Goal: Task Accomplishment & Management: Manage account settings

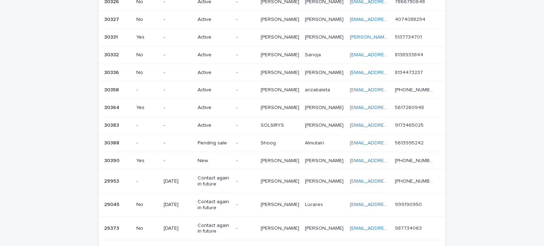
scroll to position [327, 0]
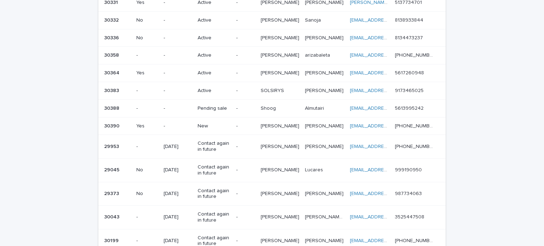
click at [207, 123] on p "New" at bounding box center [213, 126] width 33 height 6
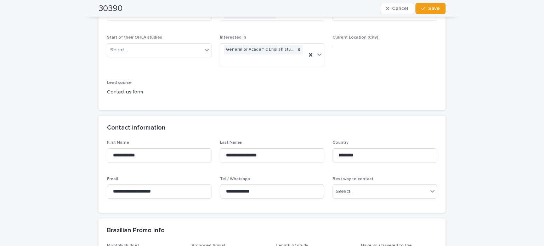
scroll to position [177, 0]
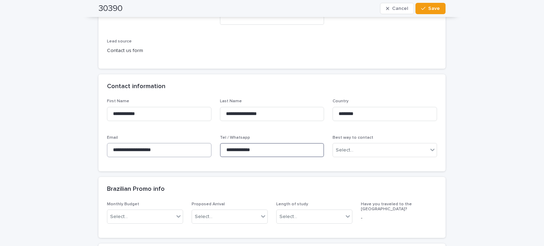
drag, startPoint x: 266, startPoint y: 148, endPoint x: 183, endPoint y: 148, distance: 83.2
click at [183, 148] on div "**********" at bounding box center [272, 131] width 330 height 64
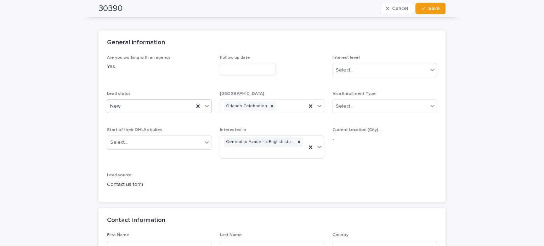
scroll to position [35, 0]
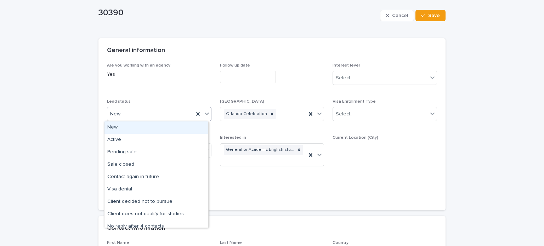
click at [130, 110] on div "New" at bounding box center [150, 114] width 86 height 12
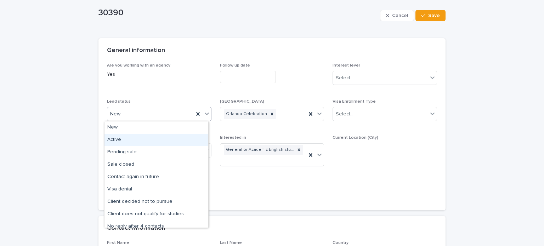
click at [121, 138] on div "Active" at bounding box center [156, 140] width 104 height 12
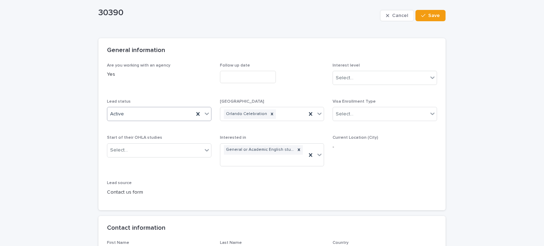
click at [430, 8] on div "Cancel Save" at bounding box center [412, 15] width 65 height 28
click at [431, 15] on span "Save" at bounding box center [434, 15] width 12 height 5
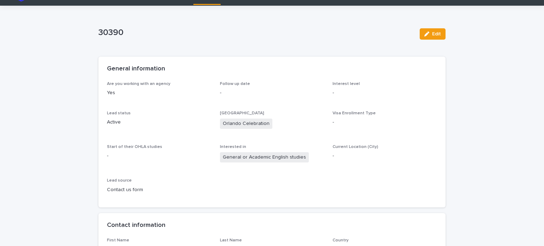
scroll to position [0, 0]
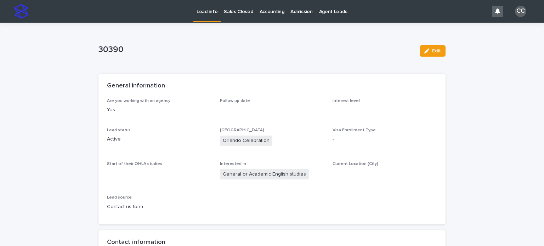
click at [201, 17] on link "Lead info" at bounding box center [206, 10] width 27 height 21
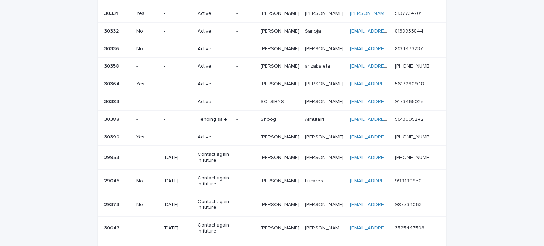
scroll to position [318, 0]
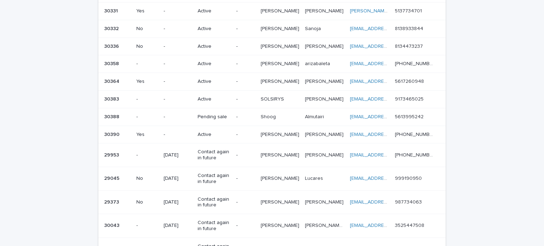
click at [228, 114] on p "Pending sale" at bounding box center [213, 117] width 33 height 6
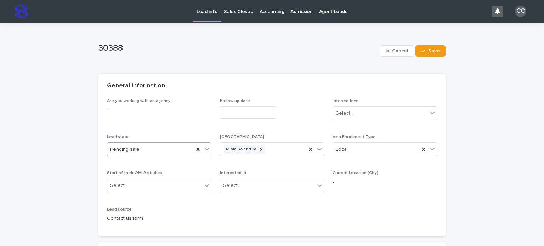
click at [145, 150] on div "Pending sale" at bounding box center [150, 150] width 86 height 12
click at [144, 124] on span "Are you working with an agency -" at bounding box center [159, 112] width 104 height 28
click at [144, 149] on div "Pending sale" at bounding box center [150, 150] width 86 height 12
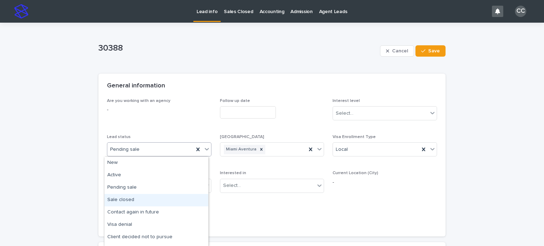
click at [129, 198] on div "Sale closed" at bounding box center [156, 200] width 104 height 12
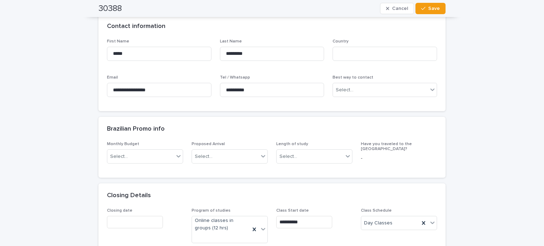
scroll to position [212, 0]
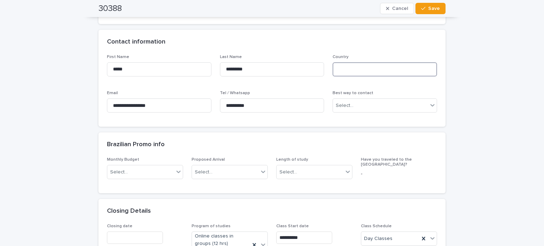
click at [345, 72] on input at bounding box center [384, 69] width 104 height 14
type input "**********"
click at [296, 44] on div "Contact information" at bounding box center [270, 42] width 327 height 8
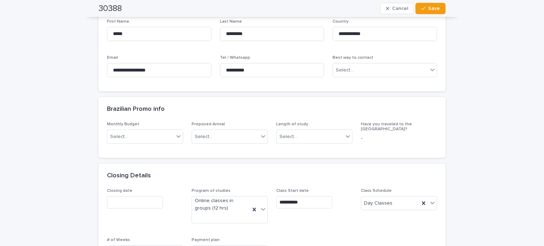
scroll to position [318, 0]
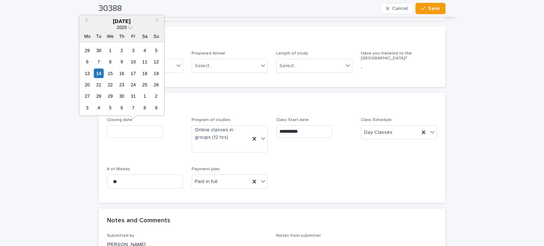
click at [114, 128] on input "text" at bounding box center [135, 131] width 56 height 12
click at [97, 72] on div "14" at bounding box center [99, 73] width 10 height 10
type input "**********"
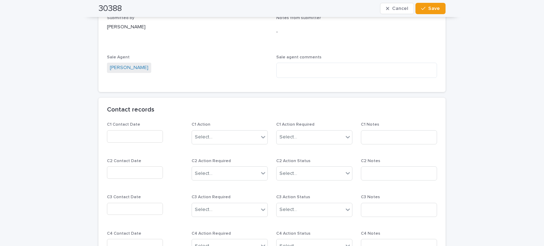
scroll to position [566, 0]
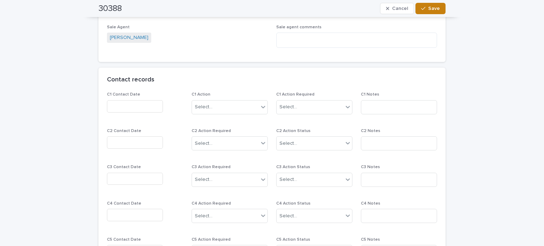
click at [431, 9] on span "Save" at bounding box center [434, 8] width 12 height 5
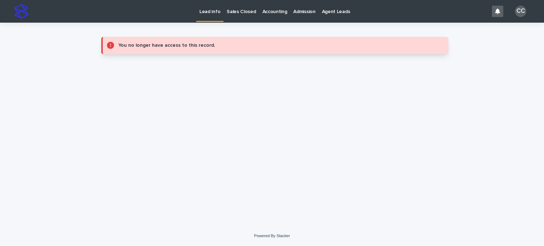
scroll to position [0, 0]
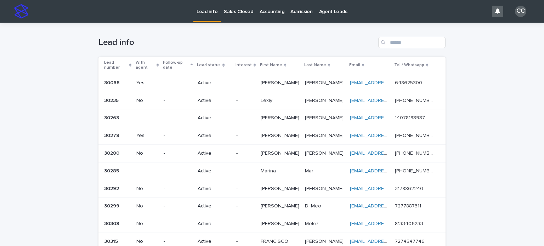
click at [250, 9] on div "Sales Closed" at bounding box center [237, 7] width 35 height 15
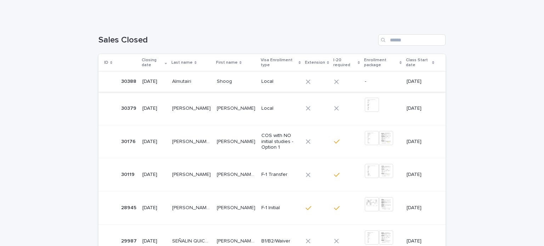
scroll to position [71, 0]
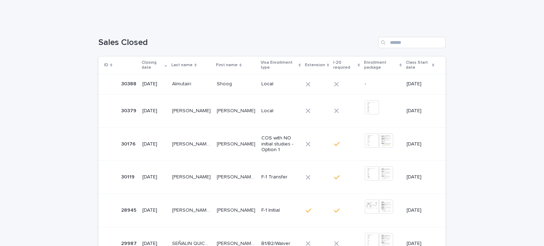
click at [206, 81] on p at bounding box center [191, 84] width 39 height 6
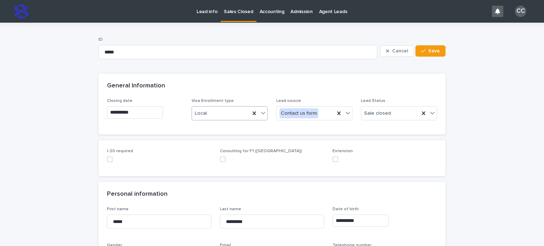
click at [230, 111] on div "Local" at bounding box center [221, 114] width 58 height 12
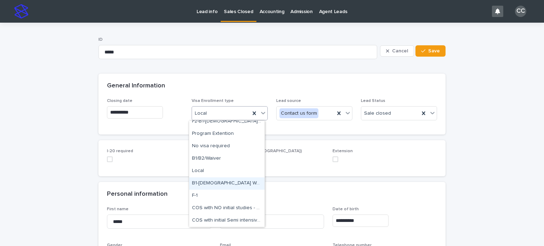
scroll to position [19, 0]
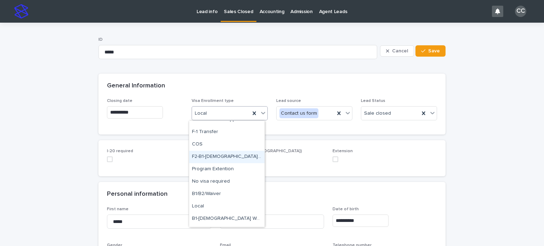
click at [203, 155] on div "F2-B1-[DEMOGRAPHIC_DATA] Waiver" at bounding box center [226, 157] width 75 height 12
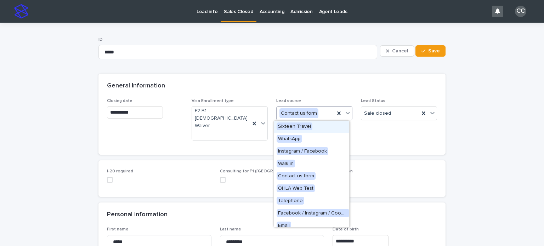
click at [326, 114] on div "Contact us form" at bounding box center [305, 114] width 58 height 12
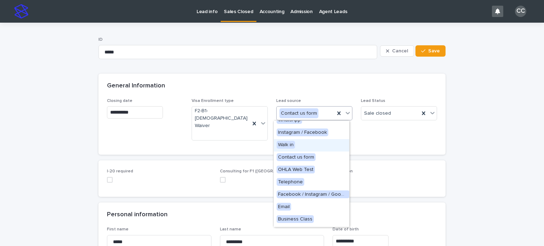
scroll to position [67, 0]
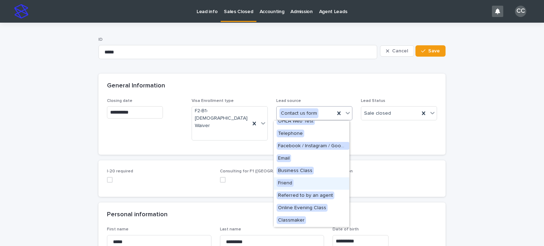
click at [300, 182] on div "Friend" at bounding box center [311, 183] width 75 height 12
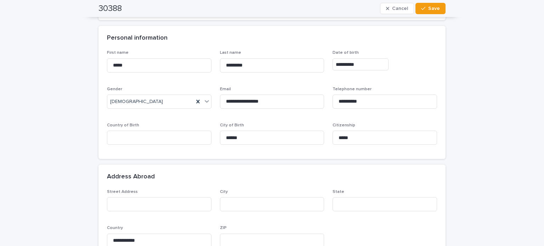
scroll to position [177, 0]
click at [138, 130] on input at bounding box center [159, 137] width 104 height 14
type input "*"
type input "**********"
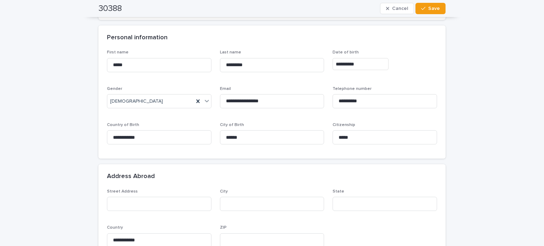
click at [178, 100] on div "**********" at bounding box center [272, 100] width 330 height 100
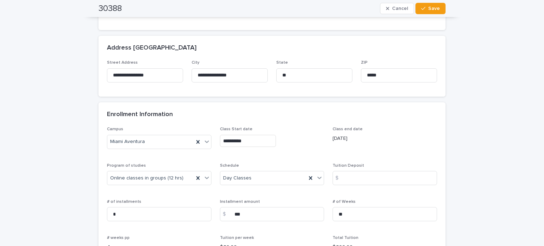
scroll to position [425, 0]
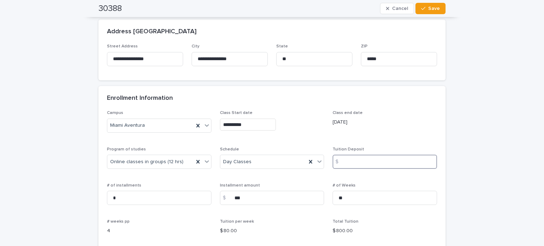
click at [356, 155] on input at bounding box center [384, 162] width 104 height 14
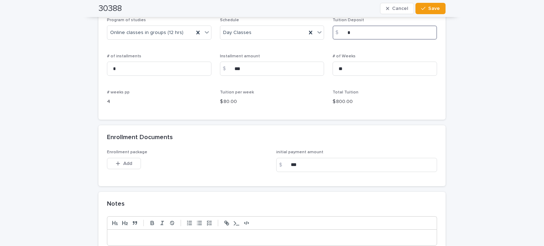
scroll to position [566, 0]
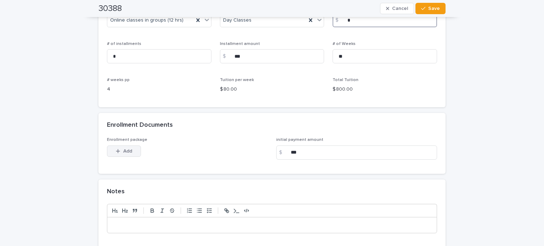
type input "*"
click at [125, 149] on span "Add" at bounding box center [127, 151] width 9 height 5
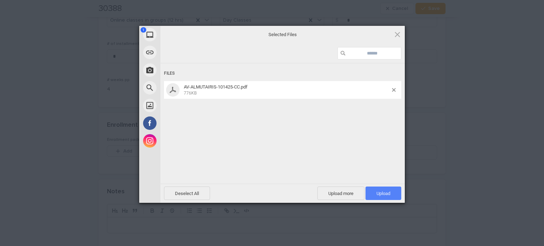
click at [380, 197] on span "Upload 1" at bounding box center [383, 192] width 36 height 13
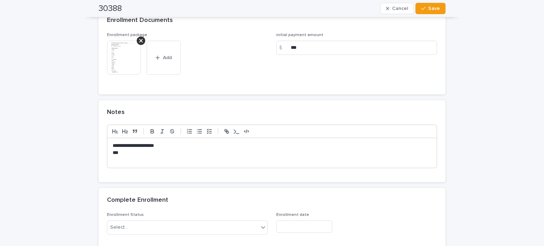
scroll to position [672, 0]
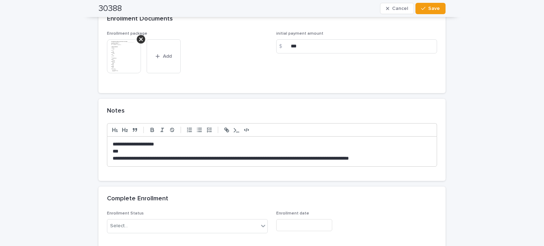
click at [223, 155] on p "**********" at bounding box center [272, 158] width 318 height 7
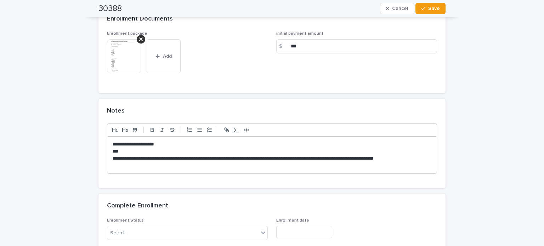
click at [132, 155] on p "**********" at bounding box center [272, 162] width 318 height 14
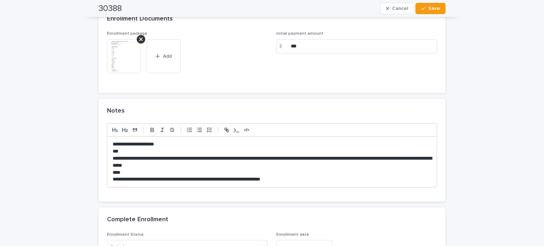
click at [168, 176] on p "**********" at bounding box center [272, 179] width 318 height 7
click at [318, 176] on p "**********" at bounding box center [272, 179] width 318 height 7
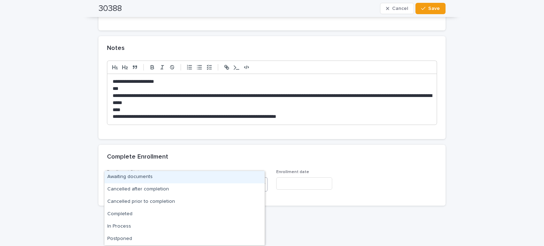
click at [154, 179] on div "Select..." at bounding box center [182, 185] width 151 height 12
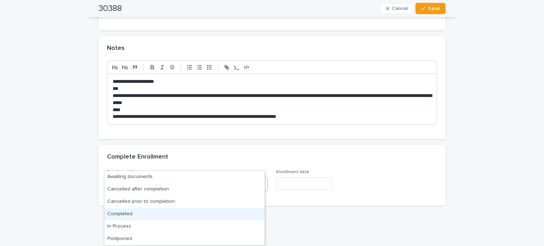
click at [140, 211] on div "Completed" at bounding box center [184, 214] width 160 height 12
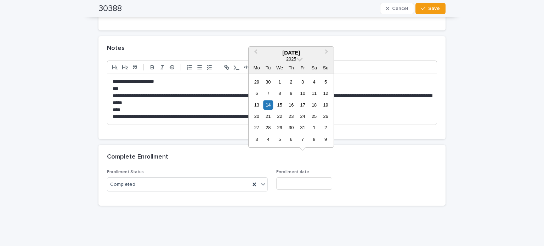
click at [285, 177] on input "text" at bounding box center [304, 183] width 56 height 12
click at [267, 104] on div "14" at bounding box center [268, 105] width 10 height 10
type input "**********"
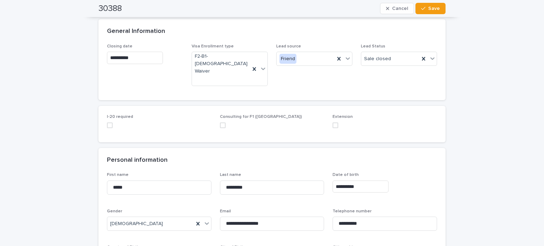
scroll to position [27, 0]
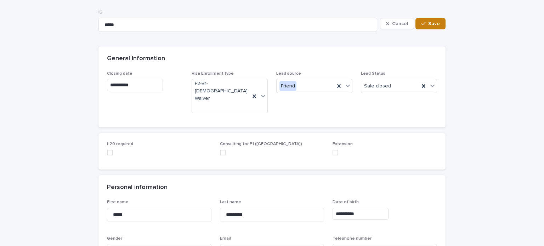
click at [430, 21] on span "Save" at bounding box center [434, 23] width 12 height 5
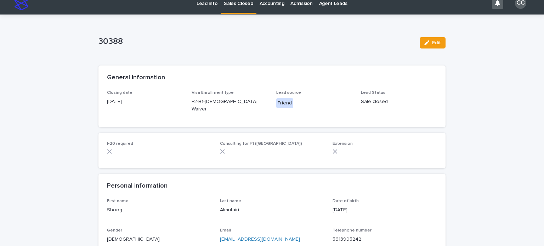
scroll to position [0, 0]
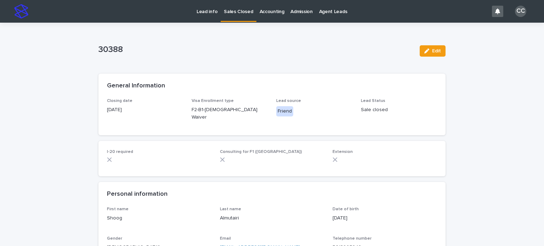
click at [232, 14] on p "Sales Closed" at bounding box center [238, 7] width 29 height 15
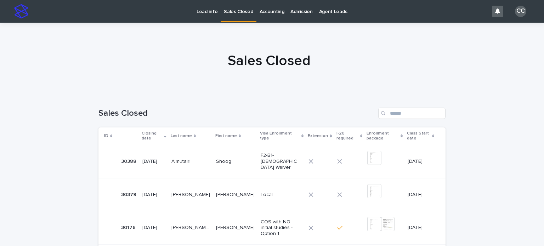
click at [209, 12] on p "Lead info" at bounding box center [206, 7] width 21 height 15
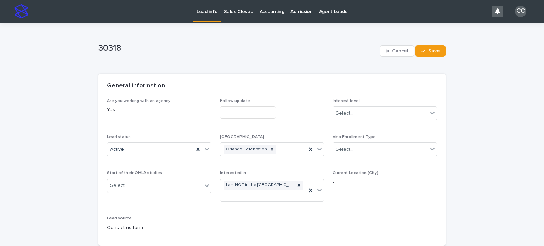
click at [212, 16] on link "Lead info" at bounding box center [206, 10] width 27 height 21
